Goal: Information Seeking & Learning: Learn about a topic

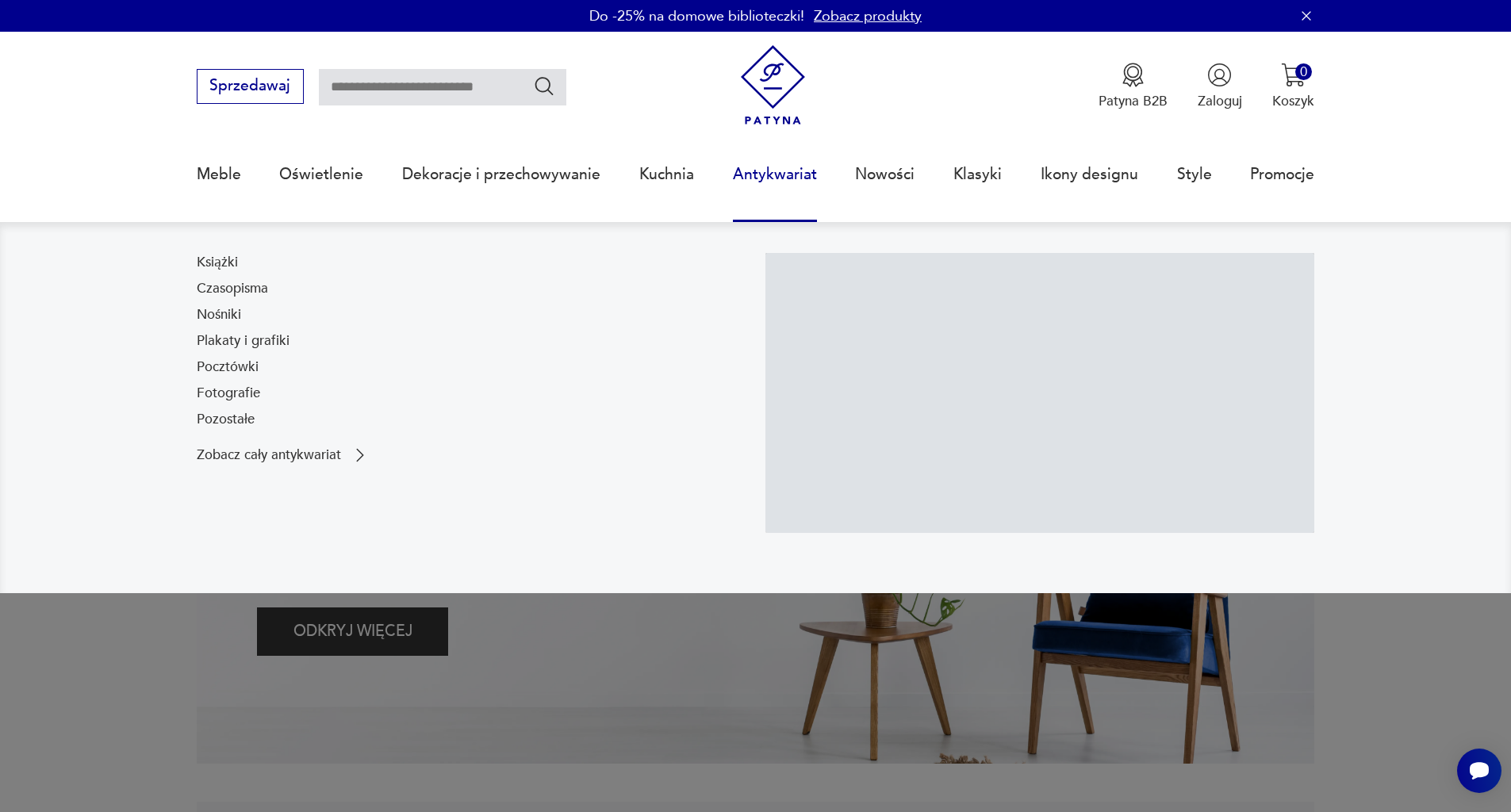
click at [743, 170] on link "Antykwariat" at bounding box center [774, 174] width 84 height 73
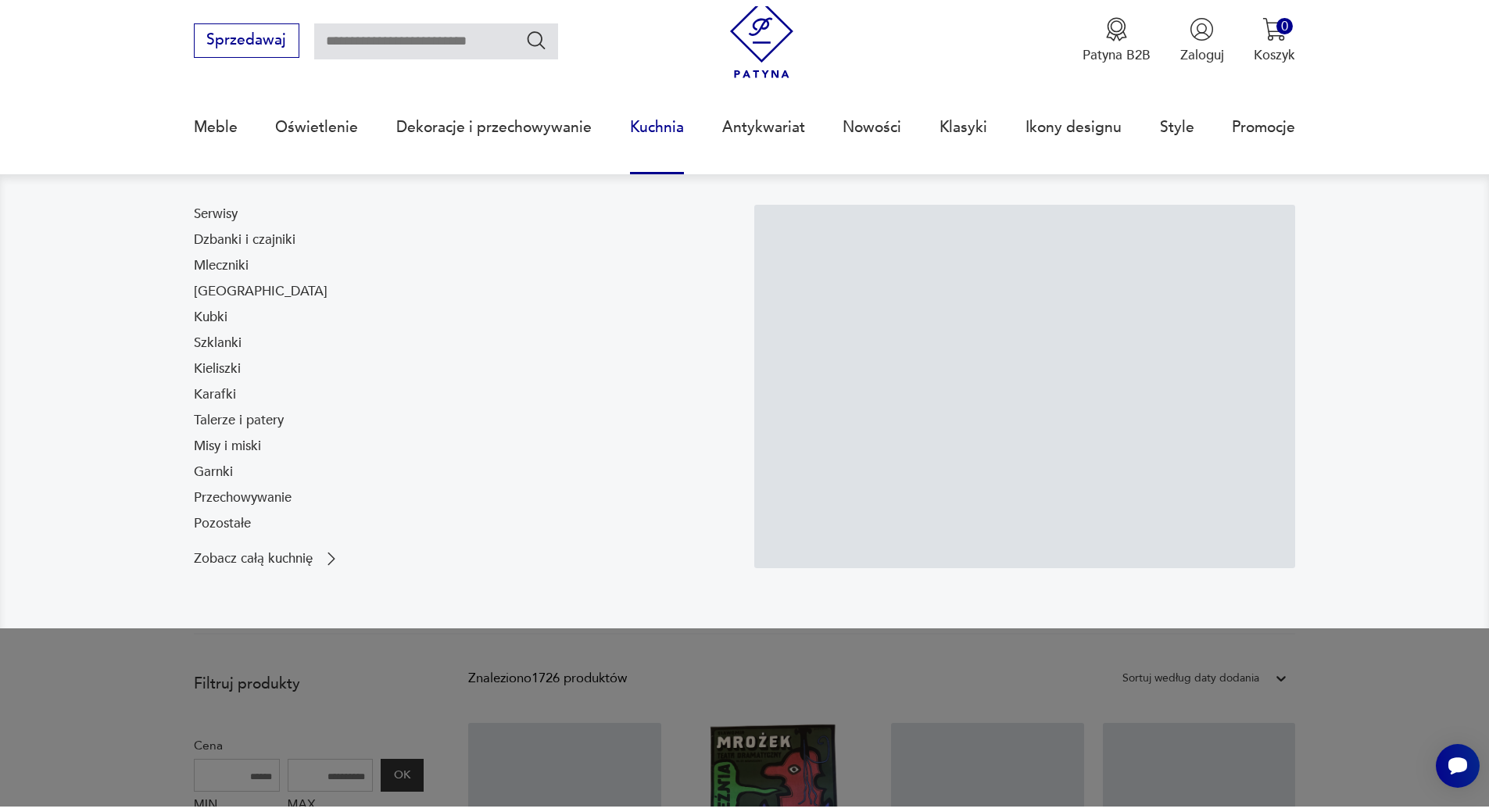
scroll to position [572, 0]
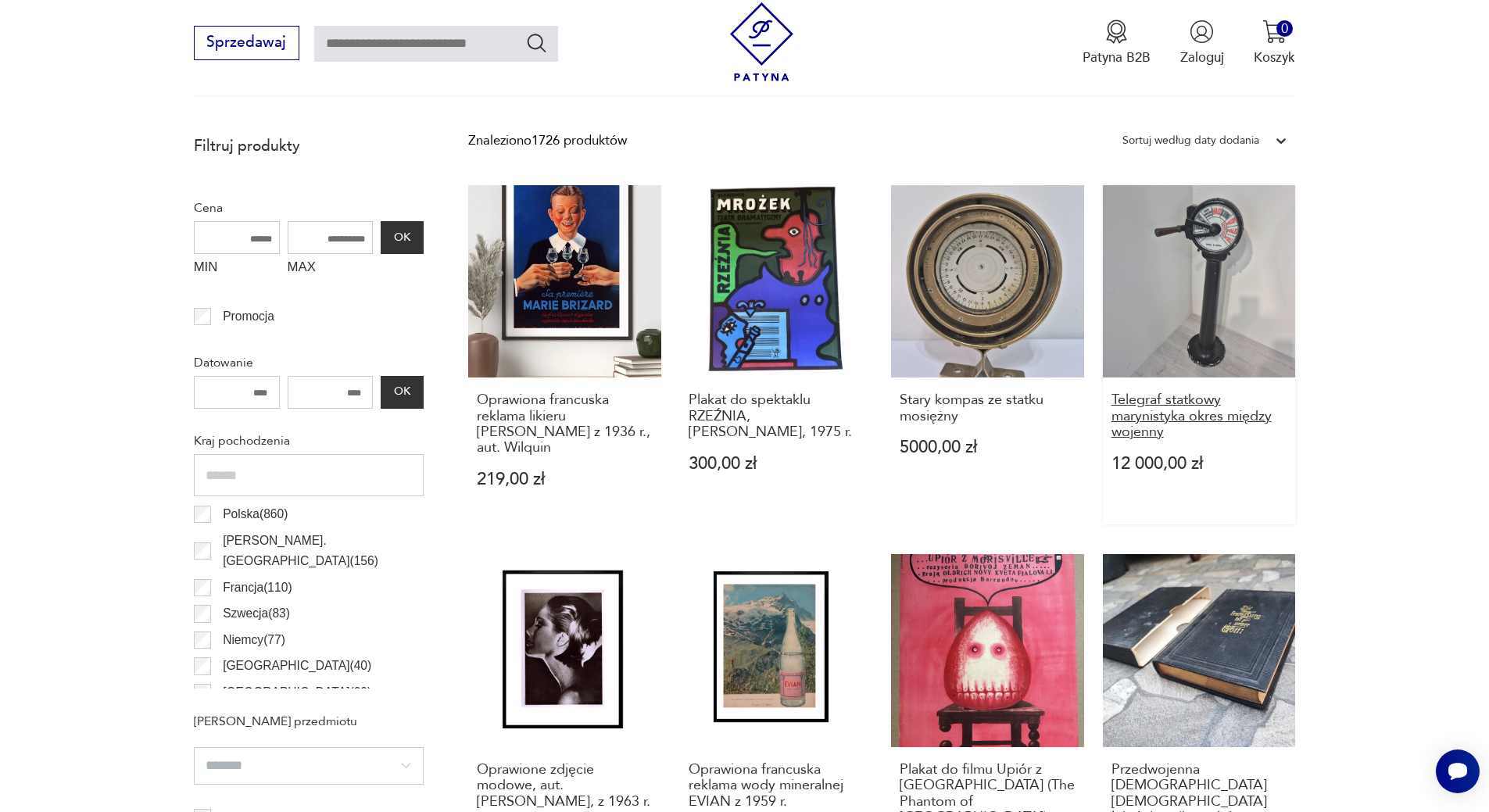
click at [1206, 418] on h3 "Telegraf statkowy marynistyka okres między wojenny" at bounding box center [1199, 416] width 176 height 47
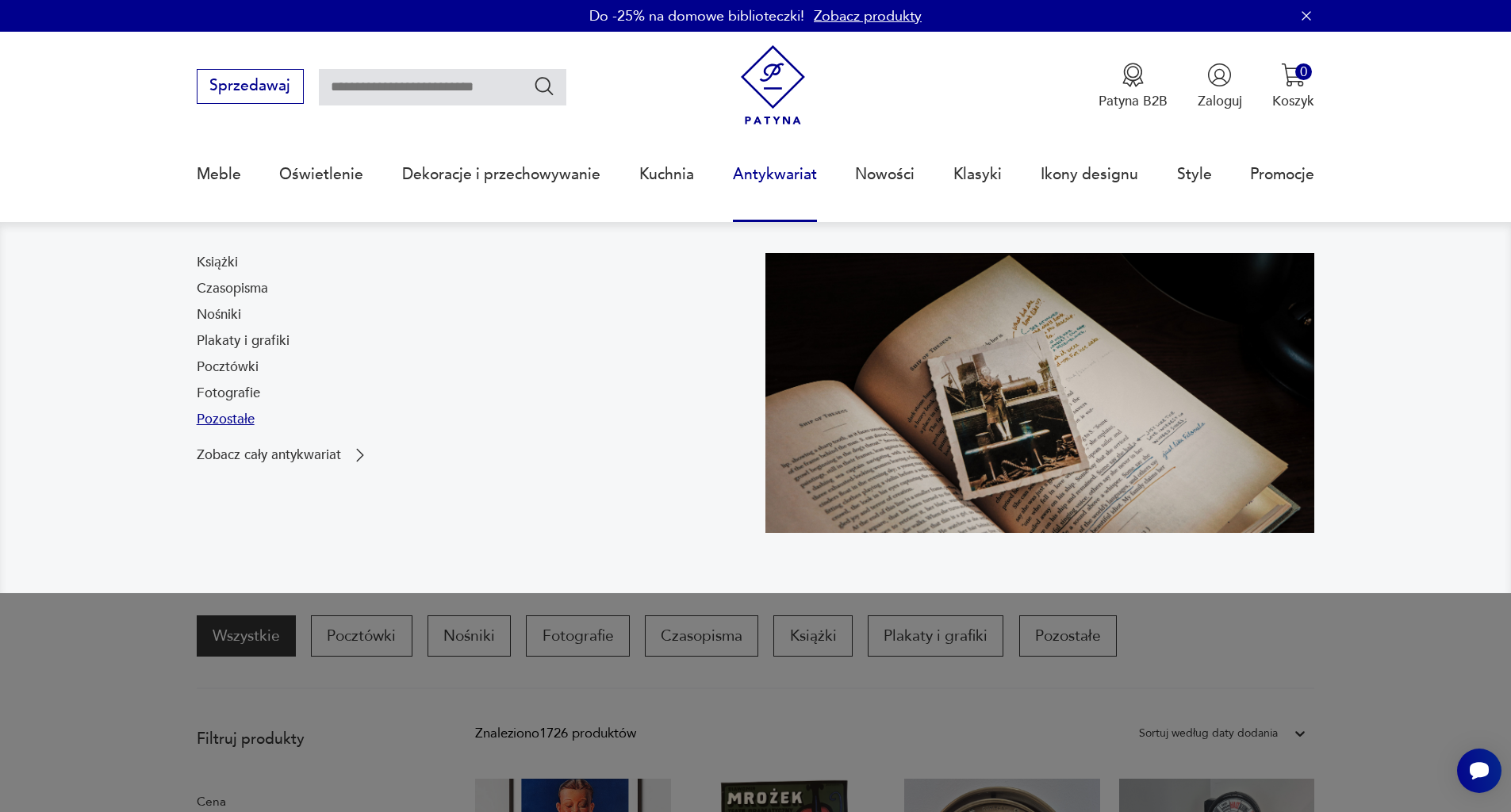
click at [248, 425] on link "Pozostałe" at bounding box center [225, 420] width 58 height 19
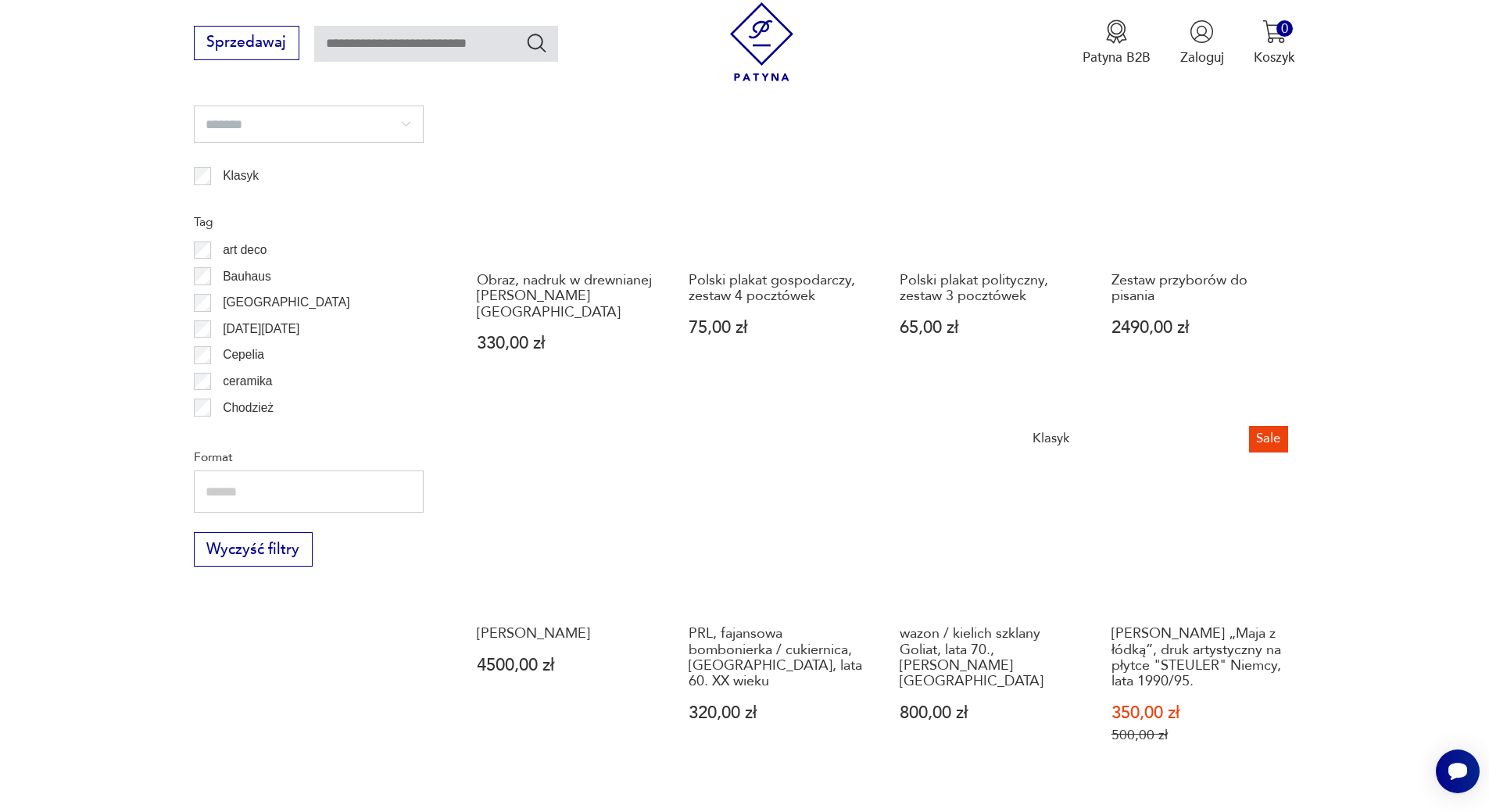
scroll to position [1636, 0]
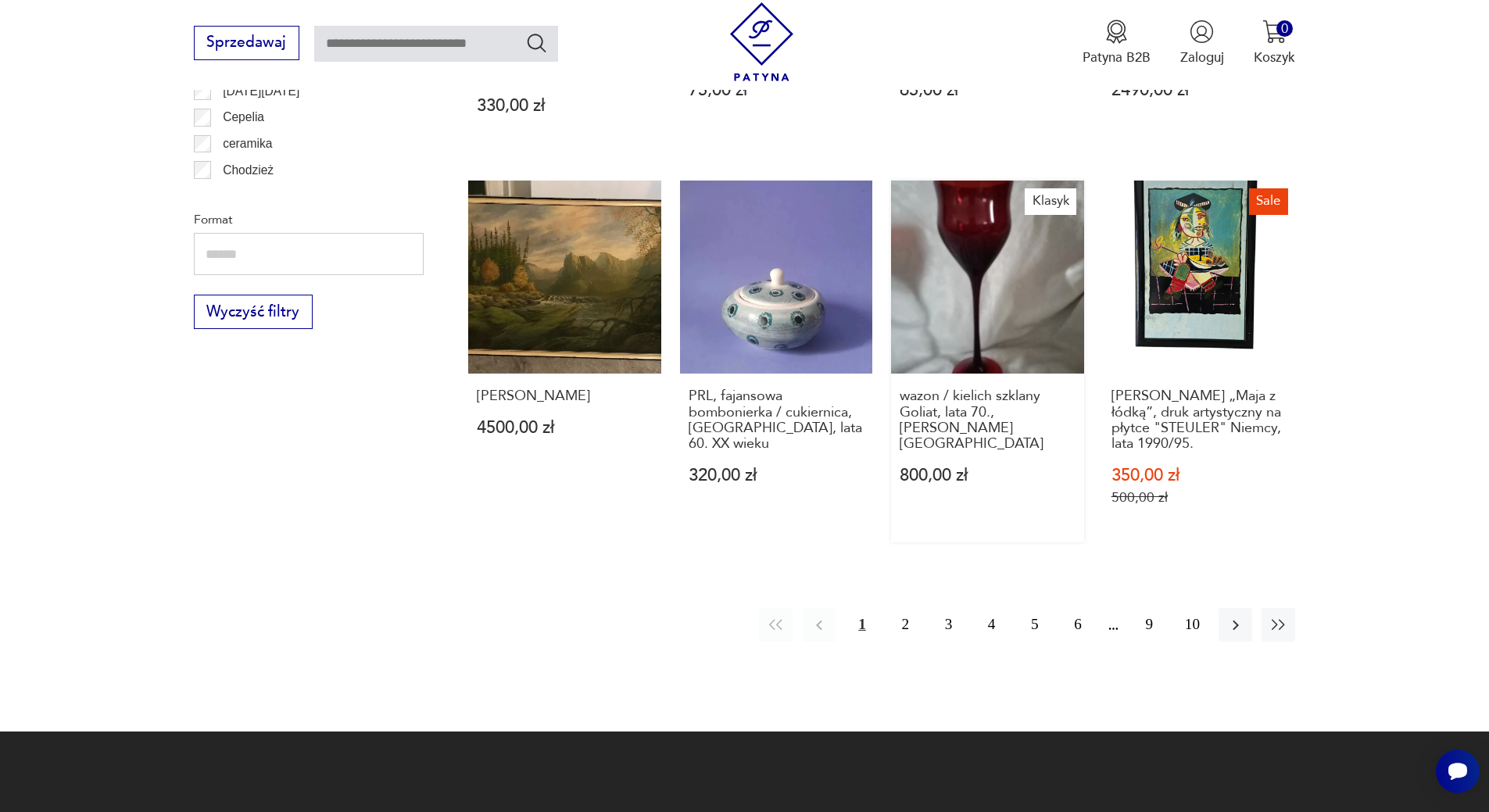
click at [1001, 284] on link "Klasyk wazon / kielich szklany Goliat, lata 70., [PERSON_NAME] 800,00 zł" at bounding box center [987, 361] width 193 height 362
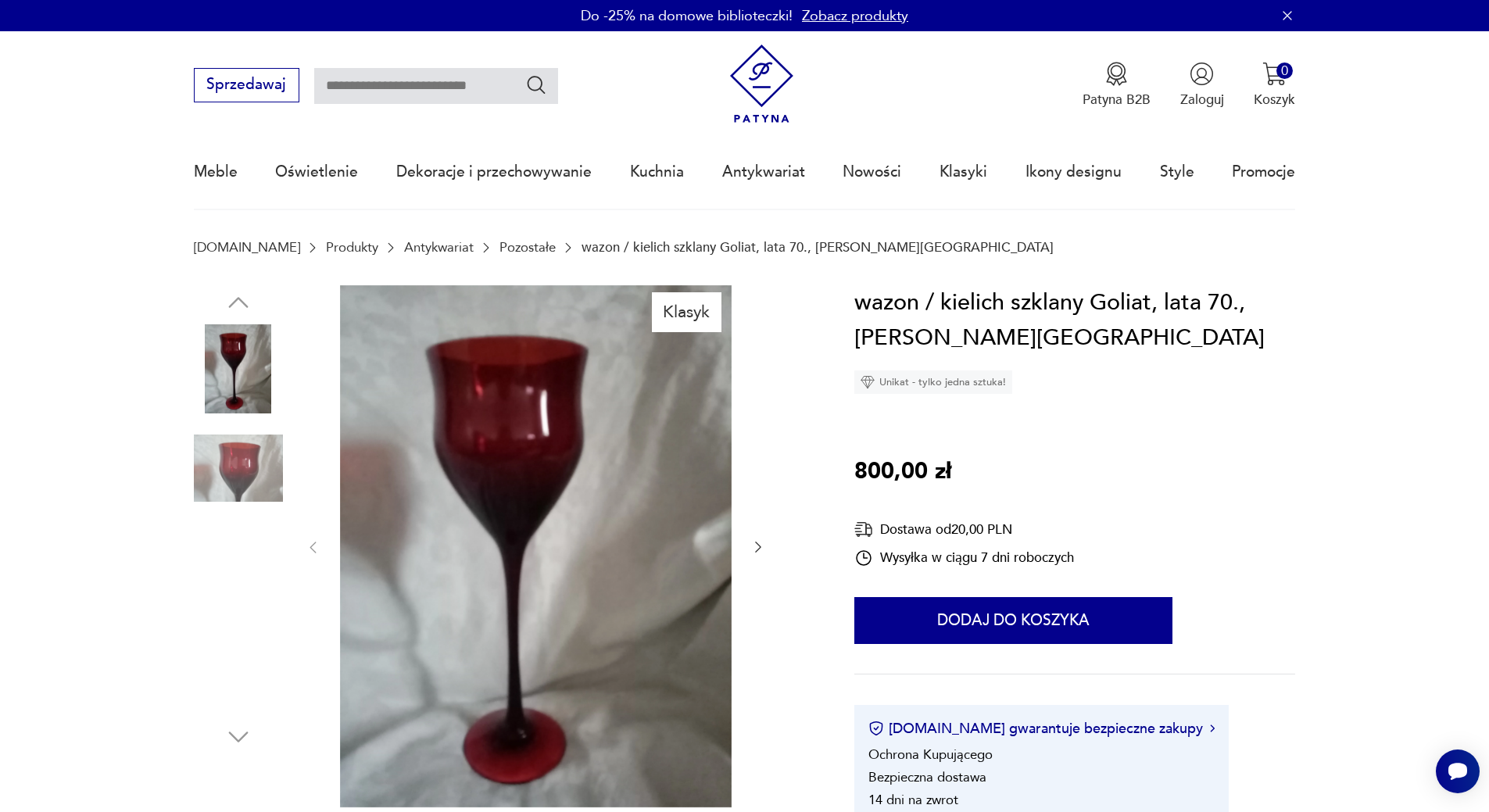
click at [231, 458] on img at bounding box center [238, 468] width 89 height 89
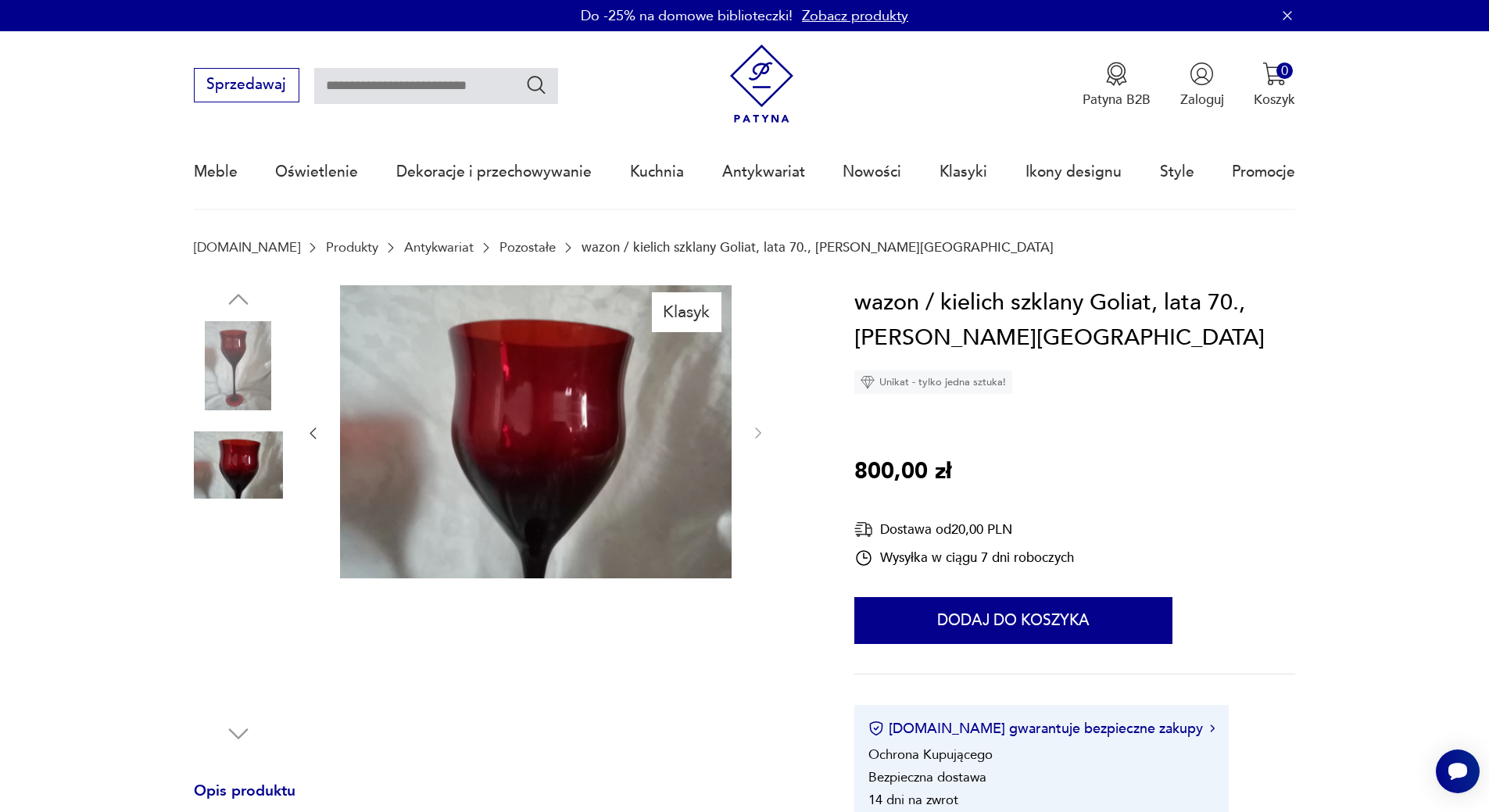
click at [229, 378] on img at bounding box center [238, 365] width 89 height 89
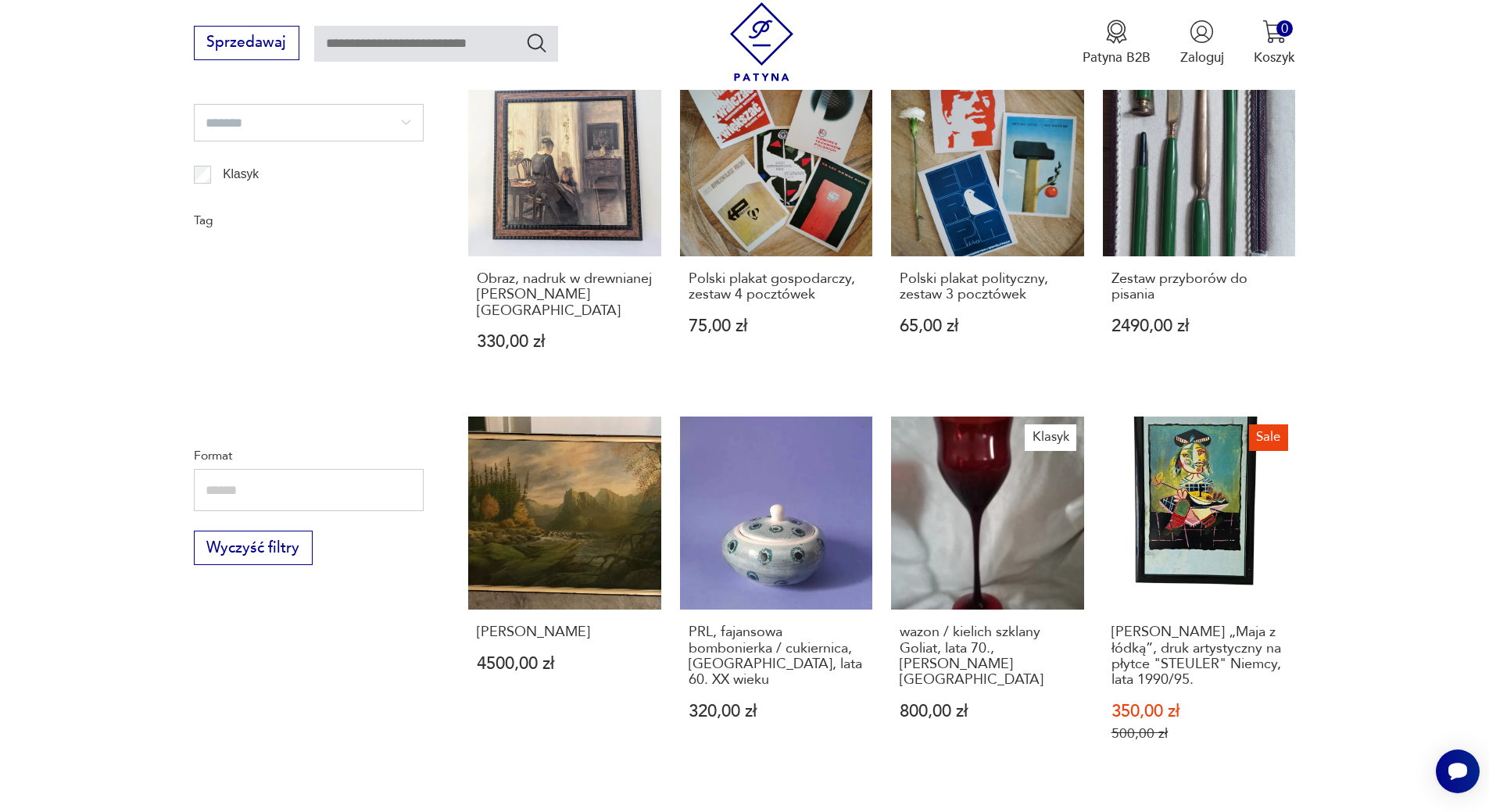
scroll to position [1696, 0]
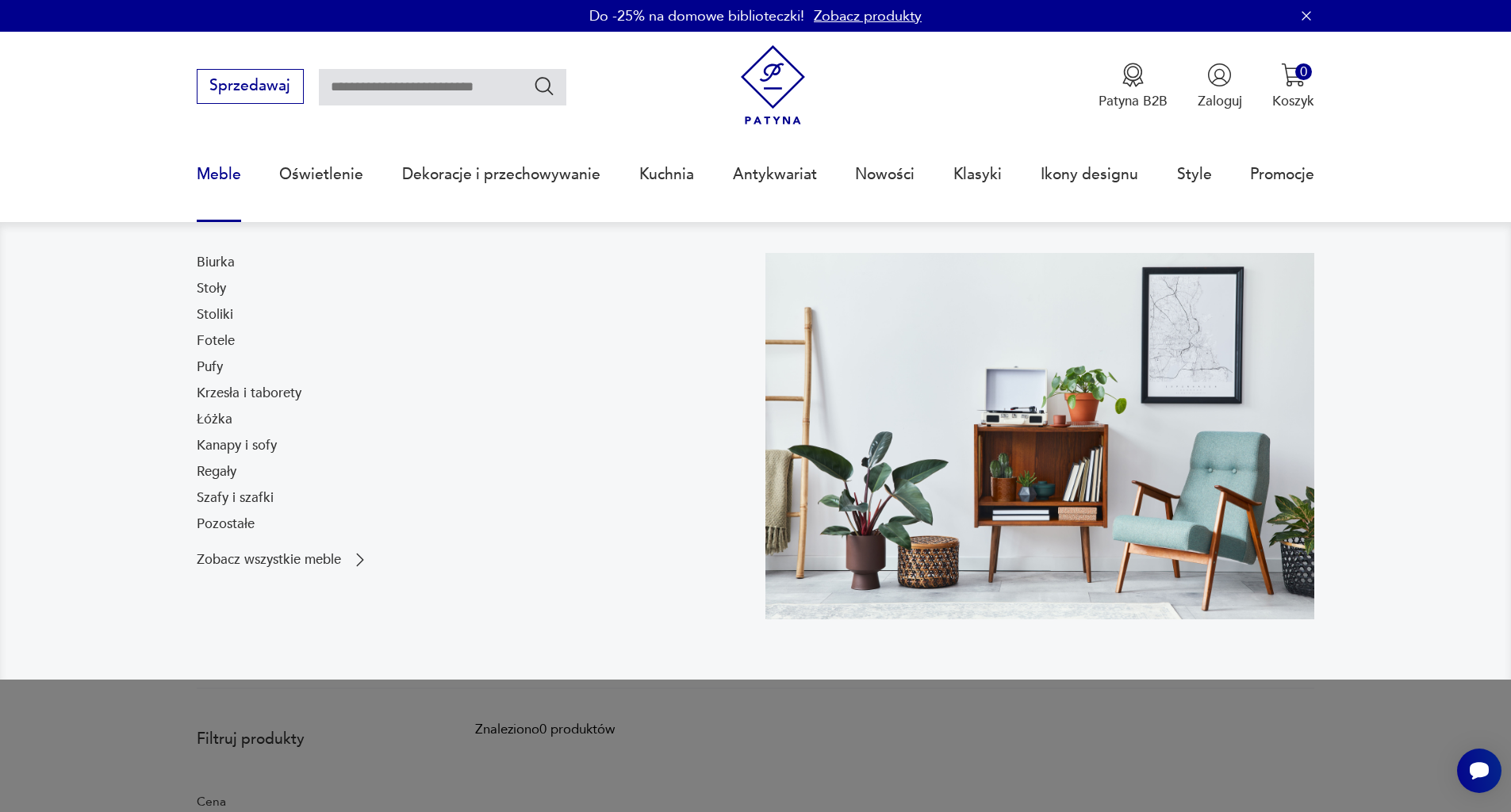
click at [235, 193] on link "Meble" at bounding box center [219, 174] width 45 height 73
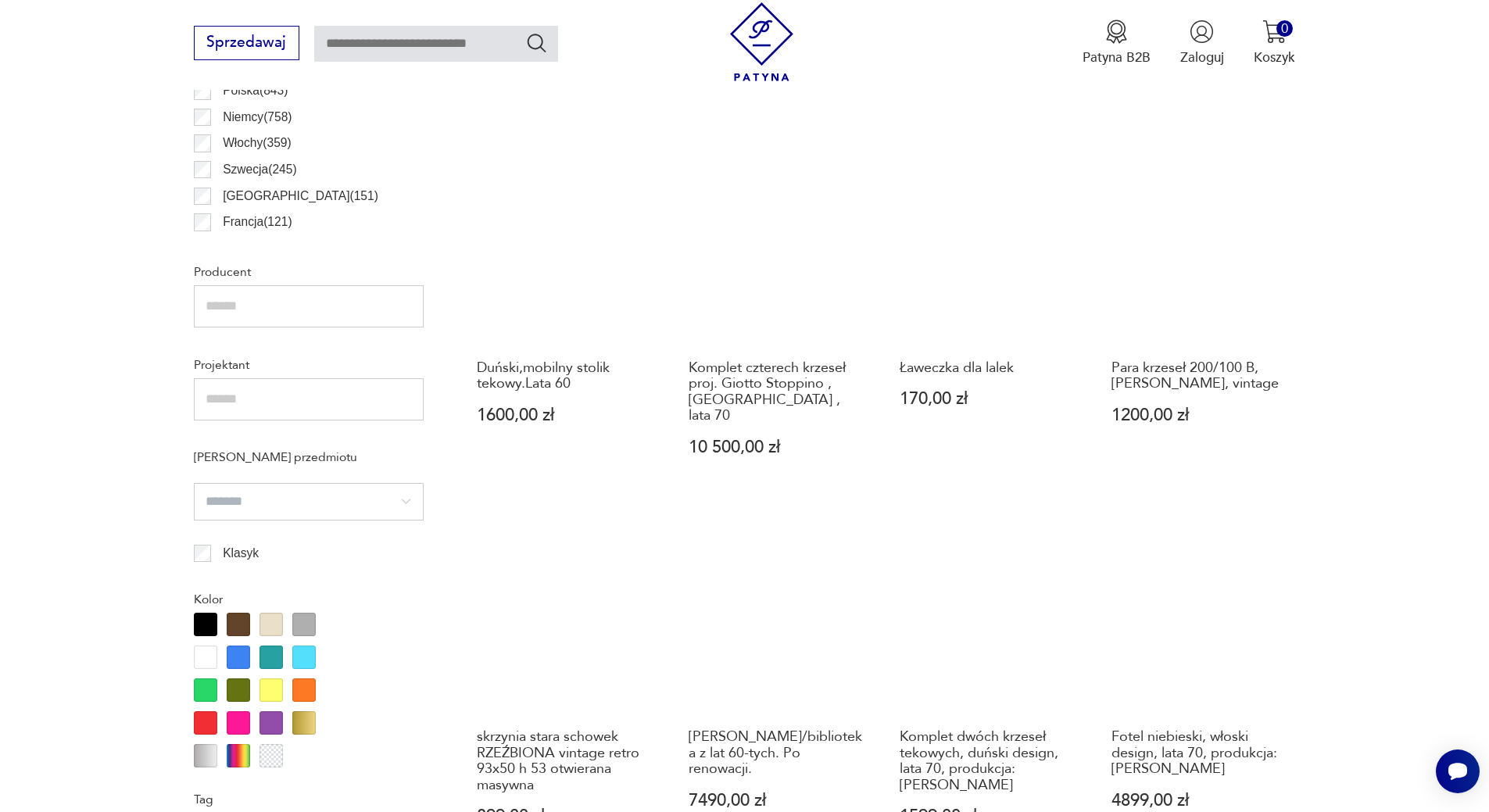
scroll to position [1194, 0]
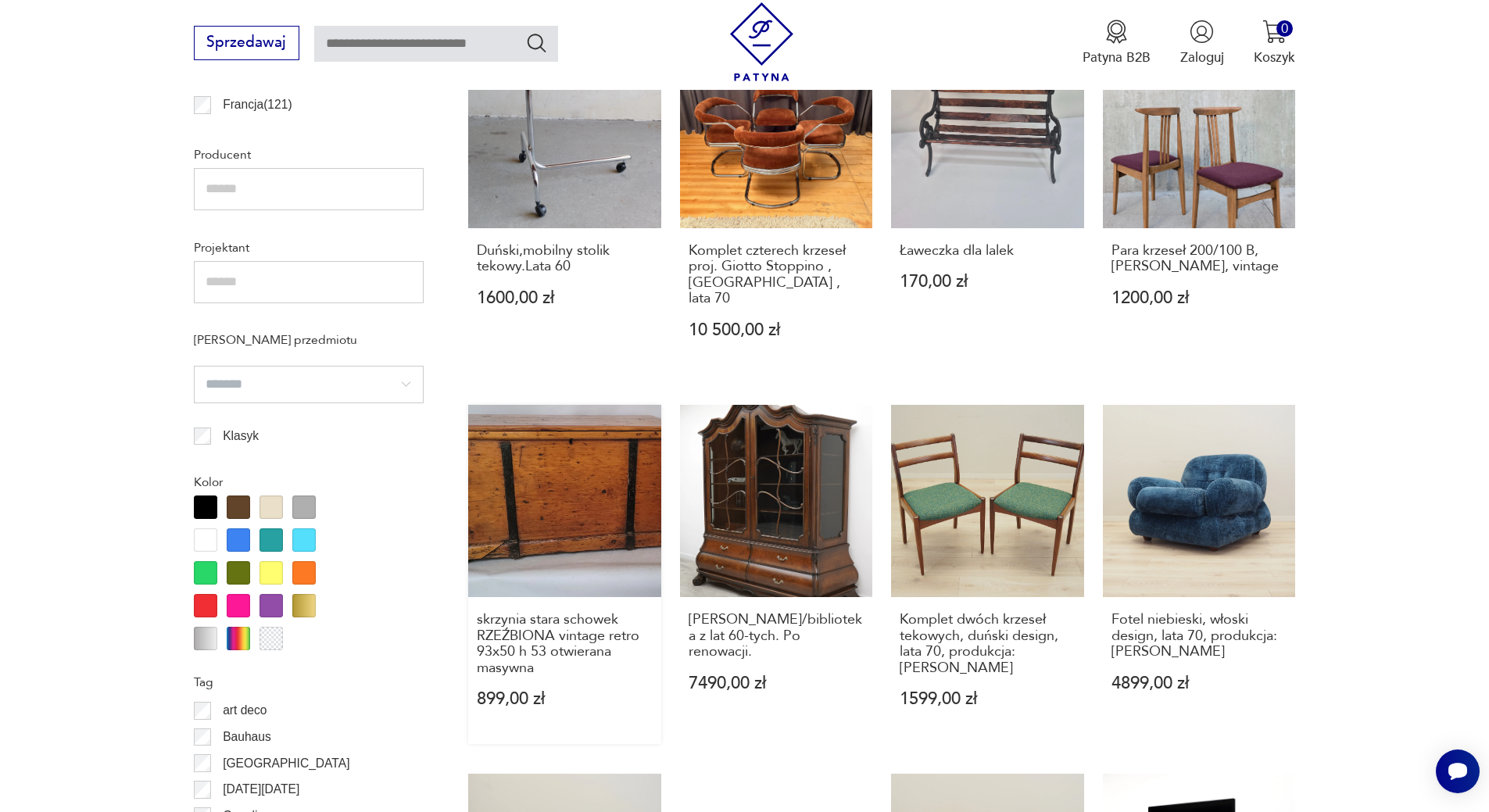
click at [515, 480] on link "skrzynia stara schowek RZEŹBIONA vintage retro 93x50 h 53 otwierana masywna 899…" at bounding box center [564, 573] width 193 height 339
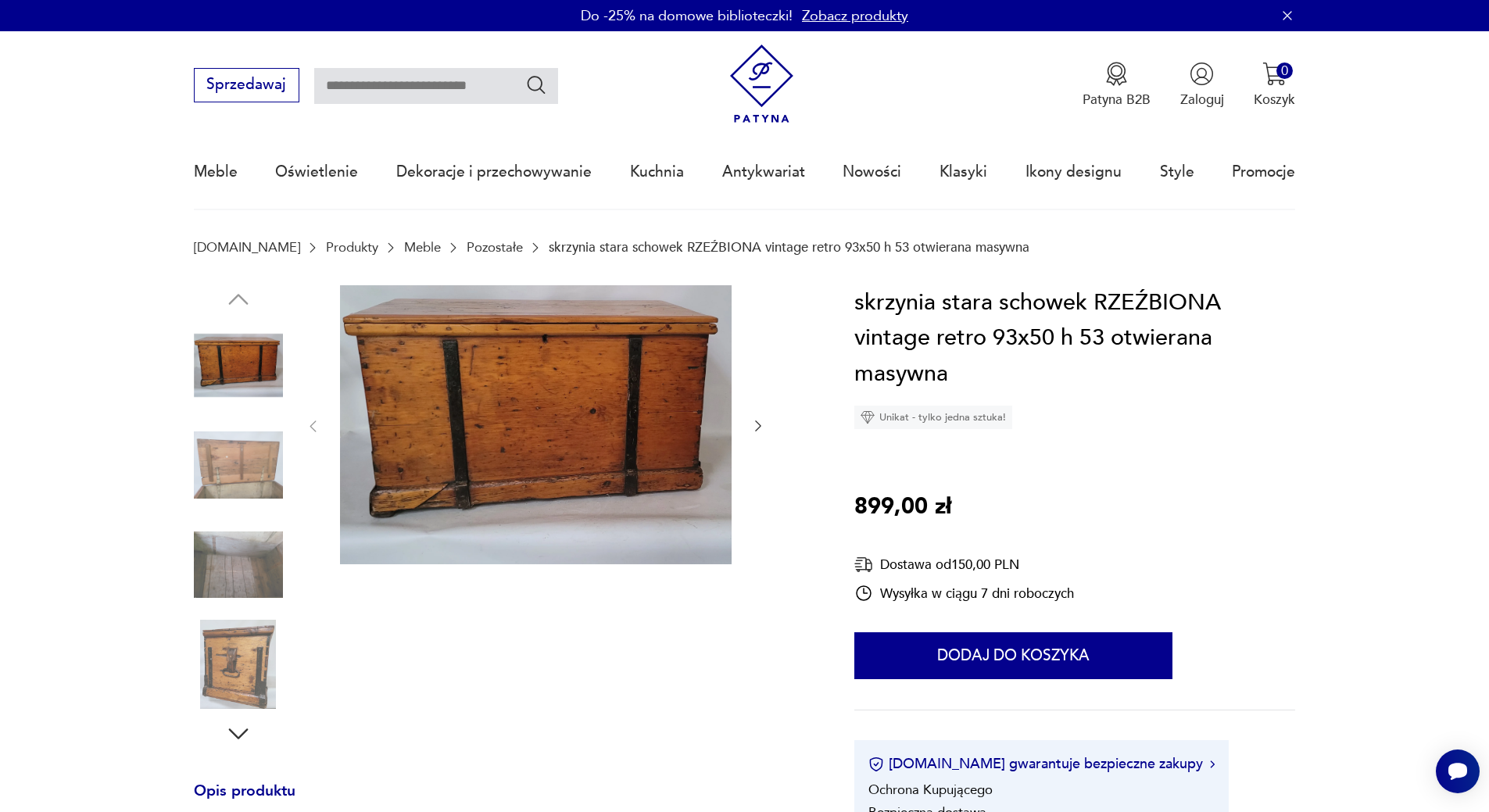
click at [247, 434] on img at bounding box center [238, 464] width 89 height 89
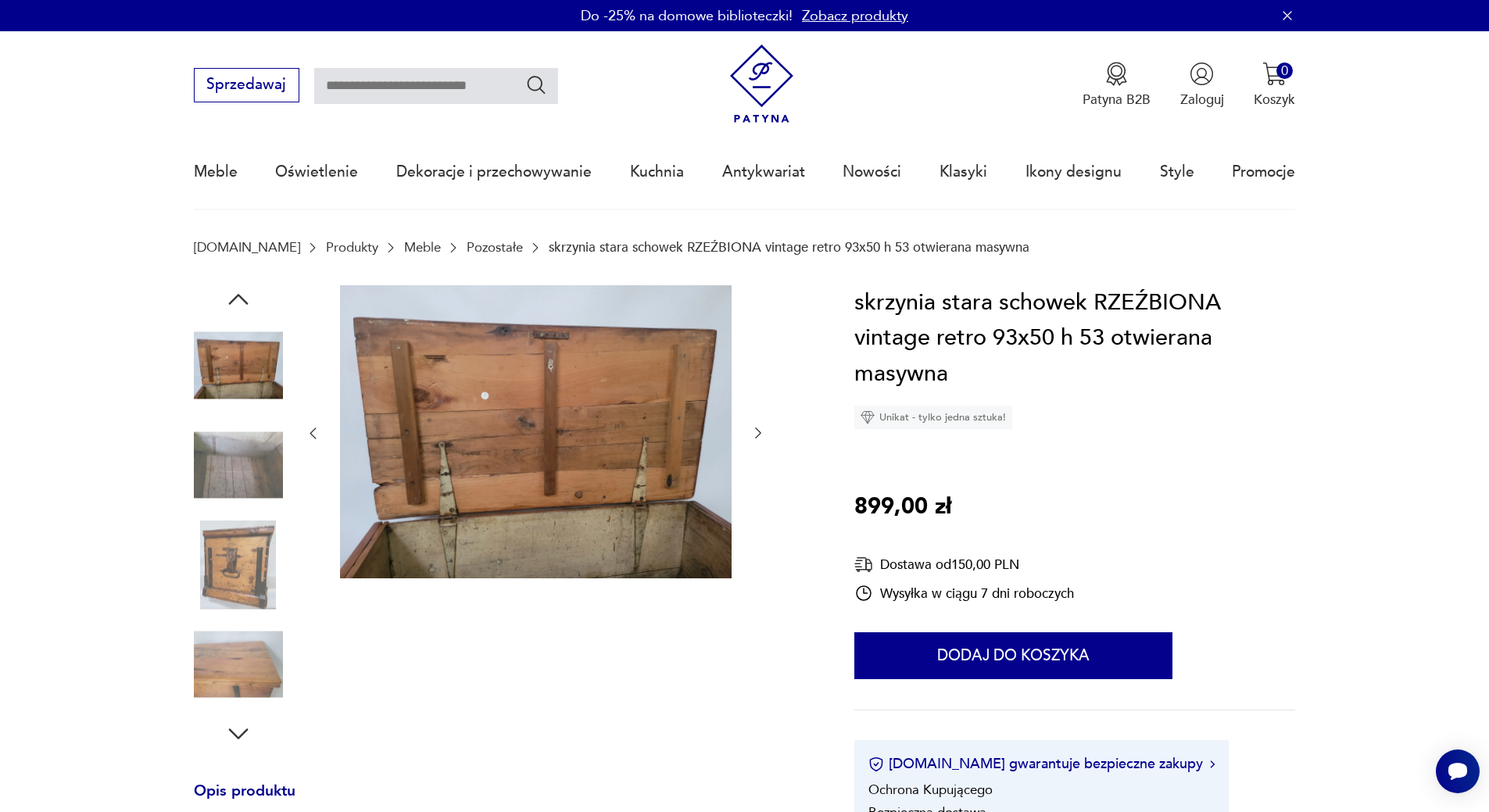
click at [249, 446] on img at bounding box center [238, 464] width 89 height 89
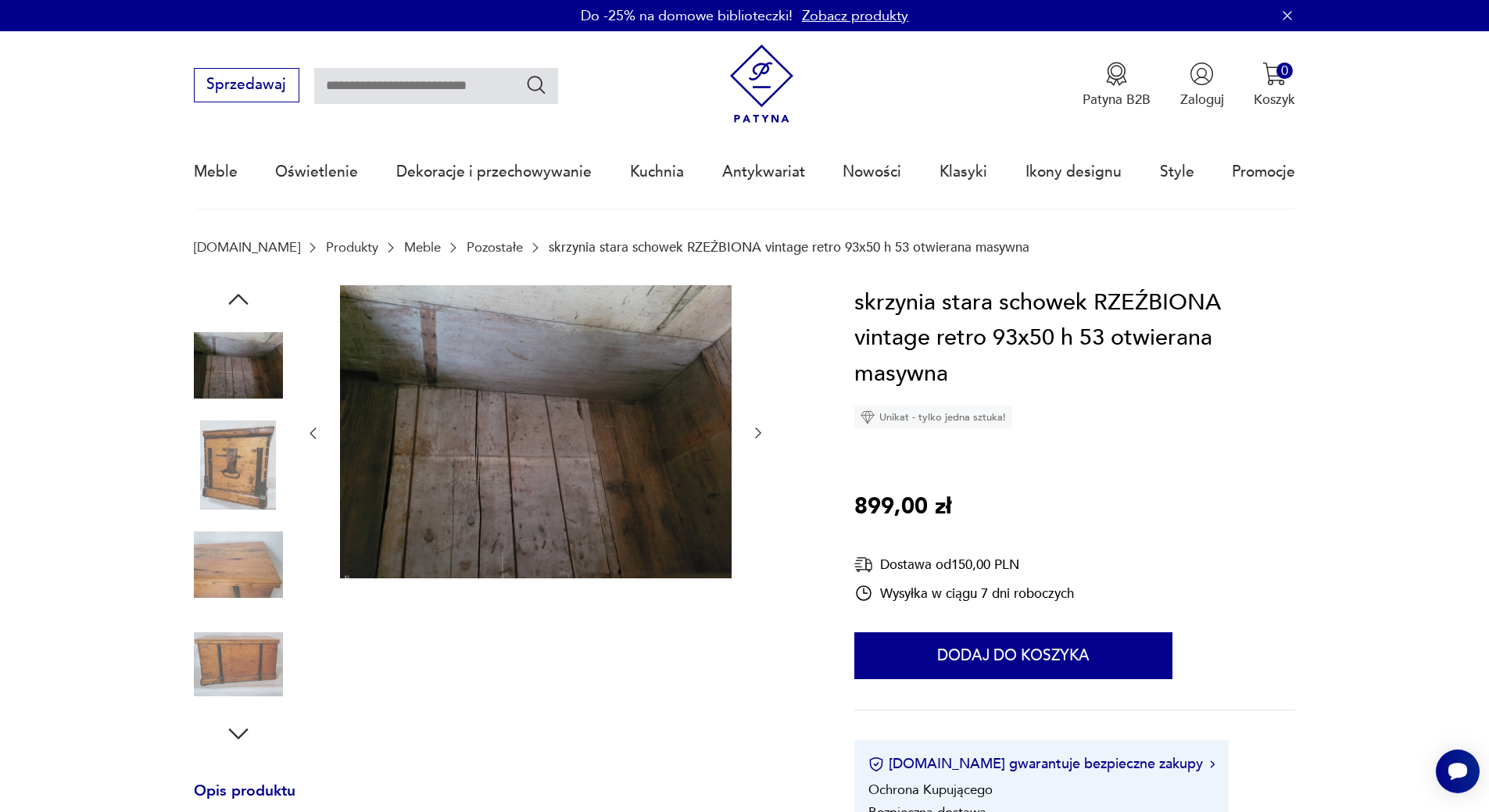
click at [250, 465] on img at bounding box center [238, 464] width 89 height 89
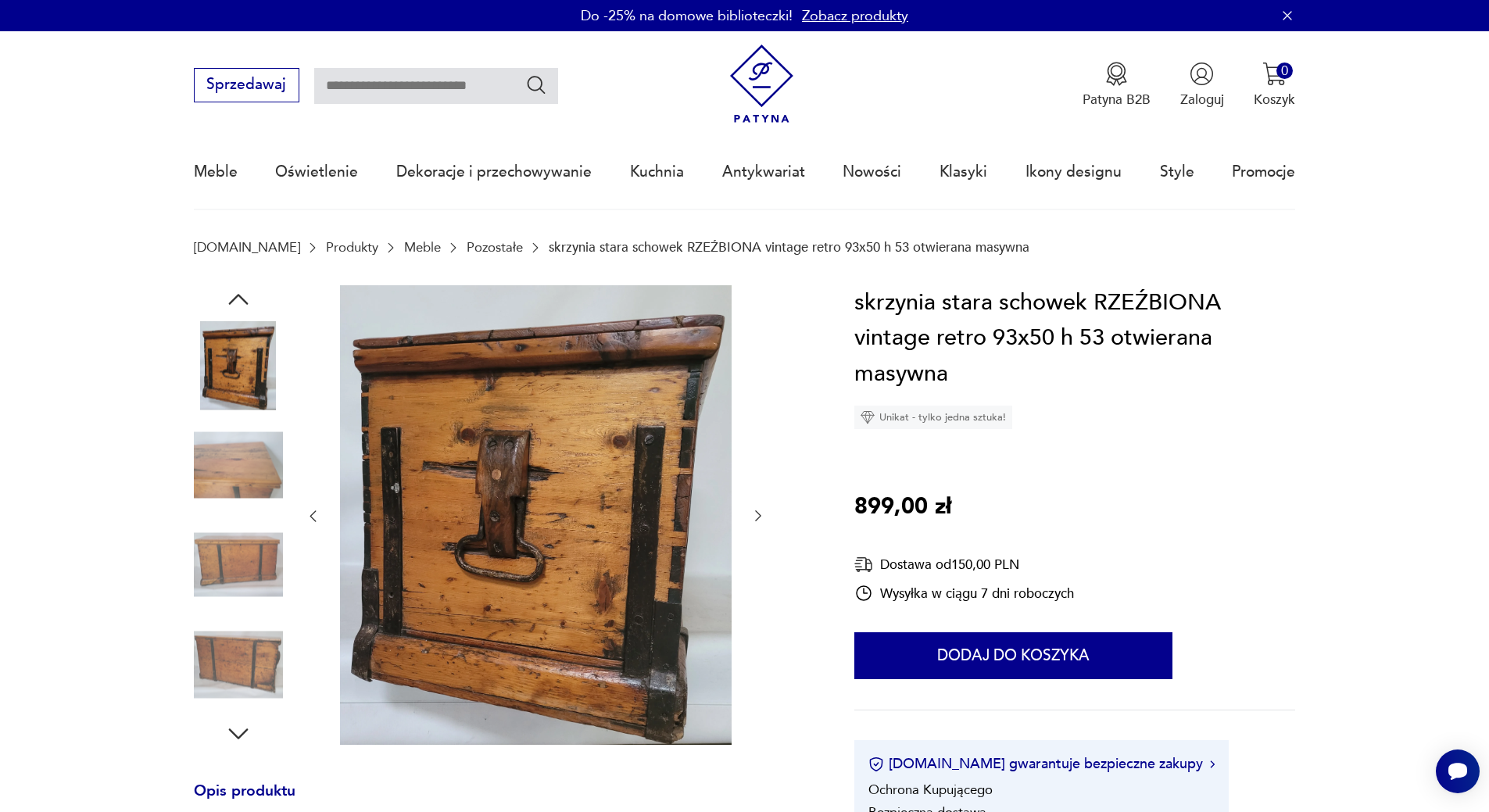
click at [228, 508] on img at bounding box center [238, 464] width 89 height 89
